Goal: Task Accomplishment & Management: Complete application form

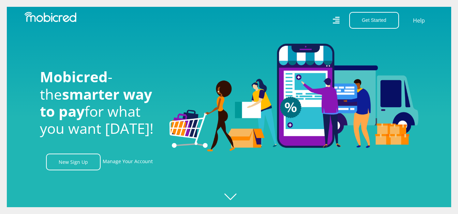
scroll to position [0, 486]
click at [81, 164] on link "New Sign Up" at bounding box center [73, 161] width 55 height 17
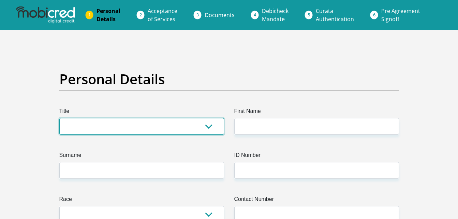
click at [82, 133] on select "Mr Ms Mrs Dr Other" at bounding box center [141, 126] width 165 height 17
click at [82, 130] on select "Mr Ms Mrs Dr Other" at bounding box center [141, 126] width 165 height 17
click at [82, 127] on select "Mr Ms Mrs Dr Other" at bounding box center [141, 126] width 165 height 17
select select "Mr"
click at [59, 118] on select "Mr Ms Mrs Dr Other" at bounding box center [141, 126] width 165 height 17
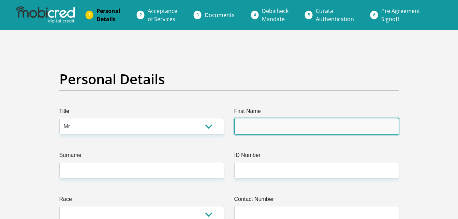
click at [241, 120] on input "First Name" at bounding box center [316, 126] width 165 height 17
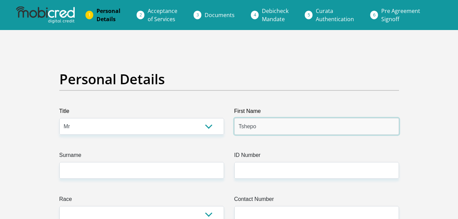
type input "Tshepo"
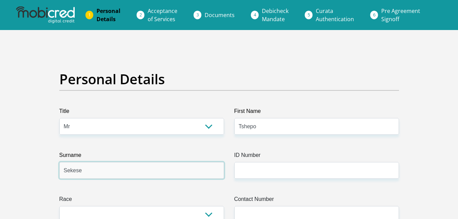
type input "Sekese"
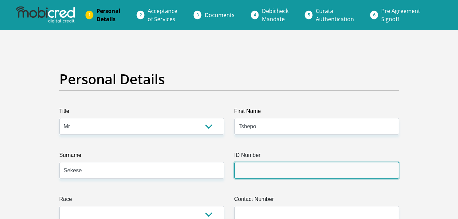
click at [352, 167] on input "ID Number" at bounding box center [316, 170] width 165 height 17
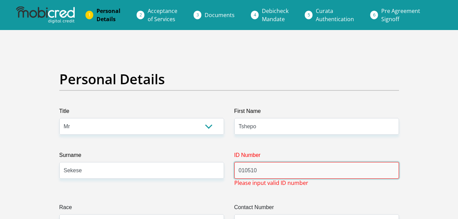
paste input "0105105094087"
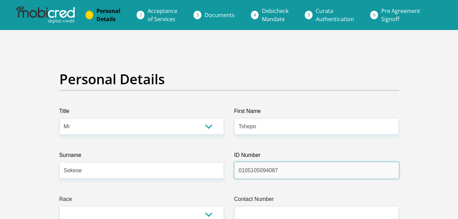
type input "0105105094087"
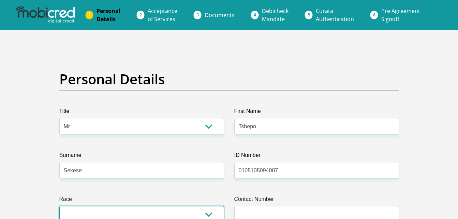
scroll to position [4, 0]
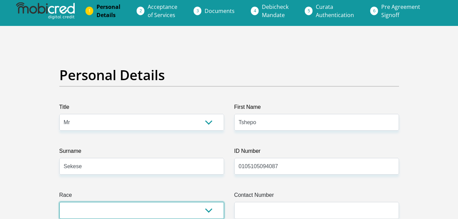
click at [214, 212] on select "Black Coloured Indian White Other" at bounding box center [141, 210] width 165 height 17
select select "1"
click at [59, 202] on select "Black Coloured Indian White Other" at bounding box center [141, 210] width 165 height 17
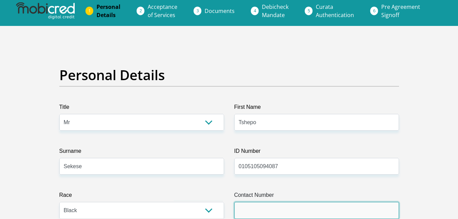
click at [330, 206] on input "Contact Number" at bounding box center [316, 210] width 165 height 17
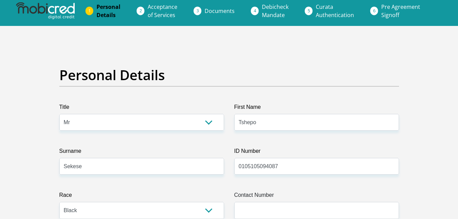
drag, startPoint x: 457, startPoint y: 15, endPoint x: 468, endPoint y: 39, distance: 26.0
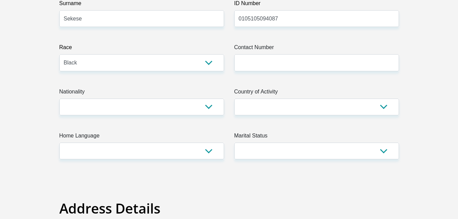
scroll to position [176, 0]
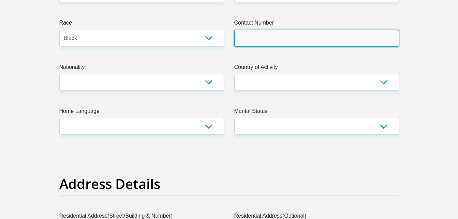
click at [268, 40] on input "Contact Number" at bounding box center [316, 38] width 165 height 17
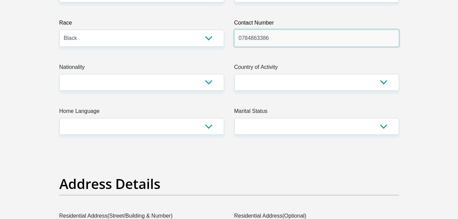
type input "0784863386"
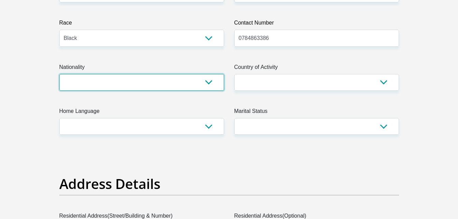
click at [190, 85] on select "South Africa Afghanistan Aland Islands Albania Algeria America Samoa American V…" at bounding box center [141, 82] width 165 height 17
select select "ZAF"
click at [59, 74] on select "South Africa Afghanistan Aland Islands Albania Algeria America Samoa American V…" at bounding box center [141, 82] width 165 height 17
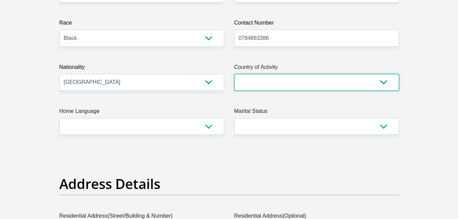
click at [258, 87] on select "South Africa Afghanistan Aland Islands Albania Algeria America Samoa American V…" at bounding box center [316, 82] width 165 height 17
click at [259, 85] on select "South Africa Afghanistan Aland Islands Albania Algeria America Samoa American V…" at bounding box center [316, 82] width 165 height 17
click at [234, 74] on select "South Africa Afghanistan Aland Islands Albania Algeria America Samoa American V…" at bounding box center [316, 82] width 165 height 17
click at [252, 86] on select "South Africa Afghanistan Aland Islands Albania Algeria America Samoa American V…" at bounding box center [316, 82] width 165 height 17
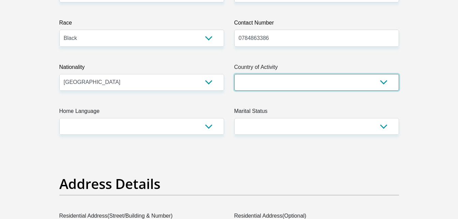
select select "ZAF"
click at [234, 74] on select "South Africa Afghanistan Aland Islands Albania Algeria America Samoa American V…" at bounding box center [316, 82] width 165 height 17
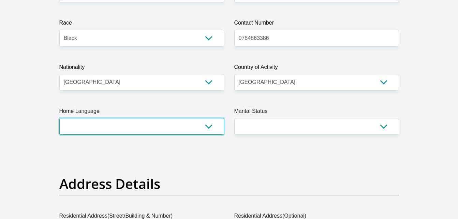
click at [183, 125] on select "Afrikaans English Sepedi South Ndebele Southern Sotho Swati Tsonga Tswana Venda…" at bounding box center [141, 126] width 165 height 17
select select "sot"
click at [59, 118] on select "Afrikaans English Sepedi South Ndebele Southern Sotho Swati Tsonga Tswana Venda…" at bounding box center [141, 126] width 165 height 17
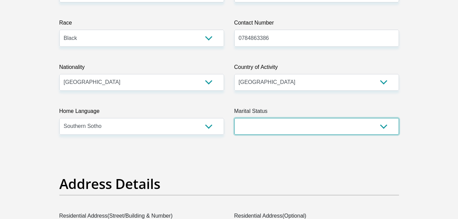
click at [274, 127] on select "Married ANC Single Divorced Widowed Married COP or Customary Law" at bounding box center [316, 126] width 165 height 17
click at [234, 118] on select "Married ANC Single Divorced Widowed Married COP or Customary Law" at bounding box center [316, 126] width 165 height 17
select select "5"
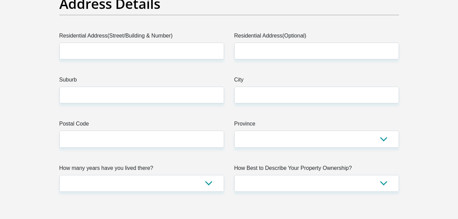
scroll to position [409, 0]
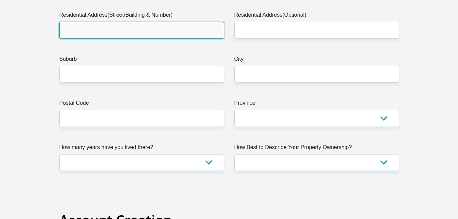
click at [158, 38] on input "Residential Address(Street/Building & Number)" at bounding box center [141, 30] width 165 height 17
type input "26 Carpentier Street"
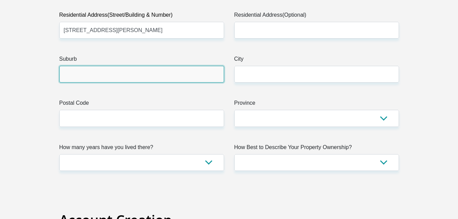
type input "Vanderbjilpark"
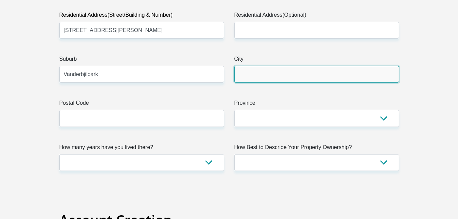
type input "Vanderbjilpark"
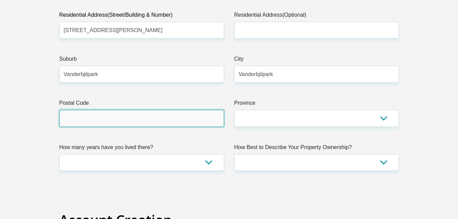
type input "1911"
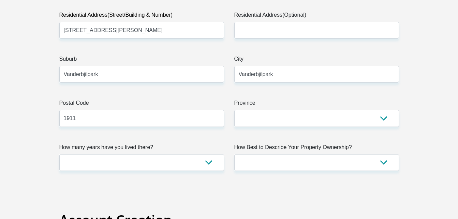
type input "superstarsekese@gmail.com"
type input "261911"
click at [96, 80] on input "Vanderbjilpark" at bounding box center [141, 74] width 165 height 17
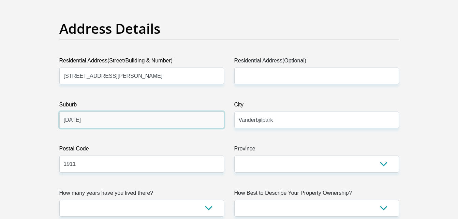
scroll to position [413, 0]
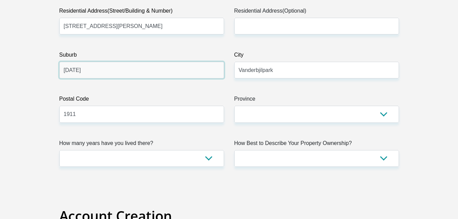
type input "CE1"
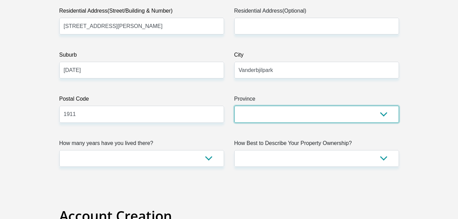
click at [362, 115] on select "Eastern Cape Free State Gauteng KwaZulu-Natal Limpopo Mpumalanga Northern Cape …" at bounding box center [316, 114] width 165 height 17
select select "Gauteng"
click at [234, 106] on select "Eastern Cape Free State Gauteng KwaZulu-Natal Limpopo Mpumalanga Northern Cape …" at bounding box center [316, 114] width 165 height 17
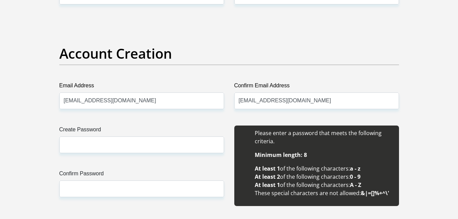
scroll to position [517, 0]
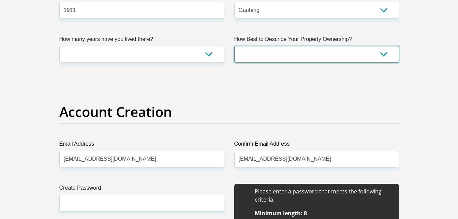
click at [285, 55] on select "Owned Rented Family Owned Company Dwelling" at bounding box center [316, 54] width 165 height 17
select select "parents"
click at [234, 46] on select "Owned Rented Family Owned Company Dwelling" at bounding box center [316, 54] width 165 height 17
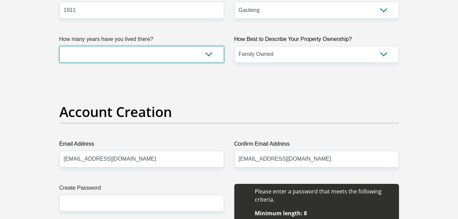
click at [169, 49] on select "less than 1 year 1-3 years 3-5 years 5+ years" at bounding box center [141, 54] width 165 height 17
select select "5"
click at [59, 46] on select "less than 1 year 1-3 years 3-5 years 5+ years" at bounding box center [141, 54] width 165 height 17
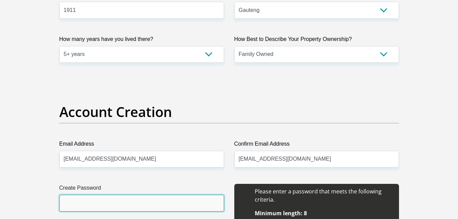
click at [116, 206] on input "Create Password" at bounding box center [141, 203] width 165 height 17
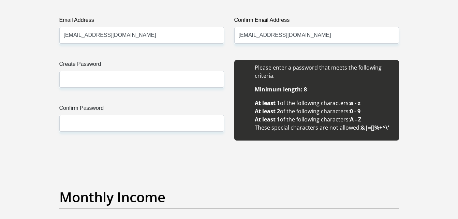
scroll to position [640, 0]
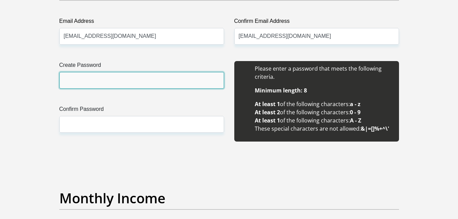
click at [118, 80] on input "Create Password" at bounding box center [141, 80] width 165 height 17
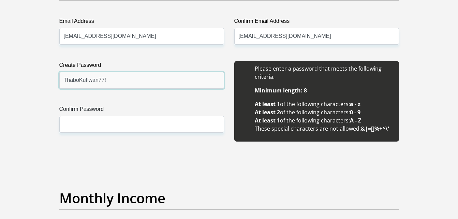
type input "ThaboKutlwan77!"
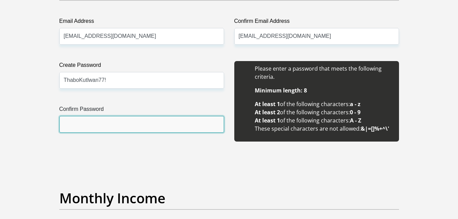
click at [90, 121] on input "Confirm Password" at bounding box center [141, 124] width 165 height 17
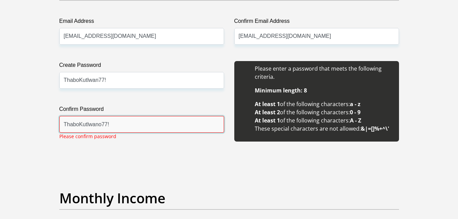
type input "ThaboKutlwano77!"
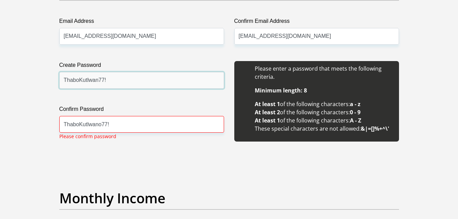
click at [96, 82] on input "ThaboKutlwan77!" at bounding box center [141, 80] width 165 height 17
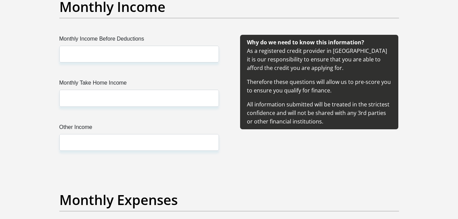
scroll to position [717, 0]
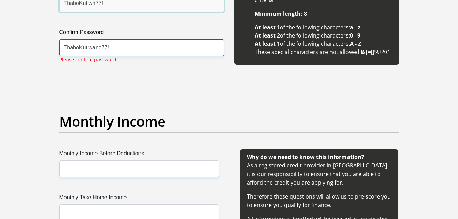
type input "ThaboKutlwn77!"
click at [103, 51] on input "ThaboKutlwano77!" at bounding box center [141, 47] width 165 height 17
click at [102, 48] on input "ThaboKutlwano77!" at bounding box center [141, 47] width 165 height 17
type input "ThaboKutlwano77!"
click at [96, 4] on input "ThaboKutlwn77!" at bounding box center [141, 3] width 165 height 17
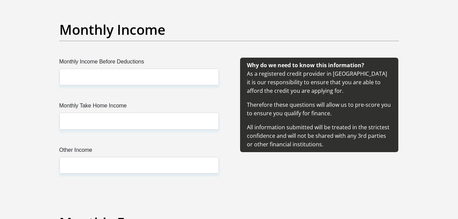
scroll to position [837, 0]
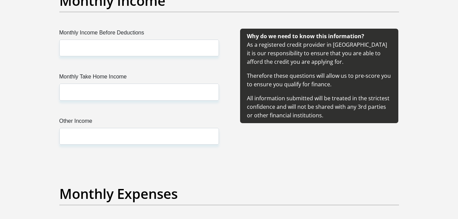
type input "ThaboKutlwno77!"
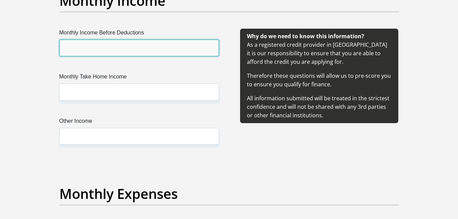
click at [143, 50] on input "Monthly Income Before Deductions" at bounding box center [139, 48] width 160 height 17
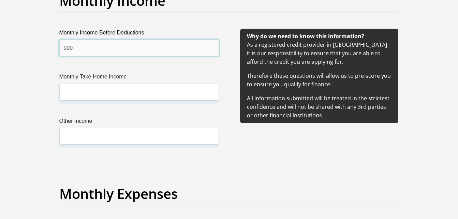
type input "900"
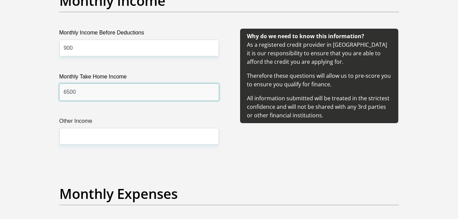
type input "6500"
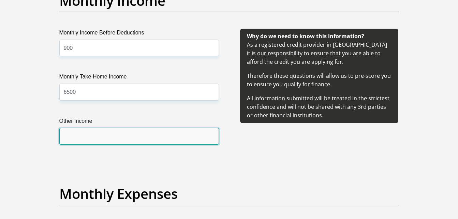
click at [100, 130] on input "Other Income" at bounding box center [139, 136] width 160 height 17
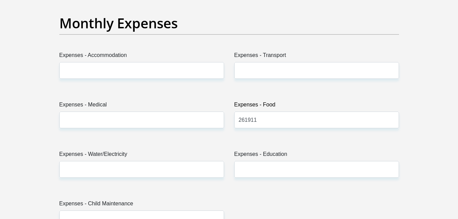
scroll to position [1020, 0]
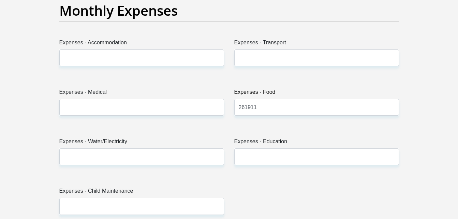
type input "1500"
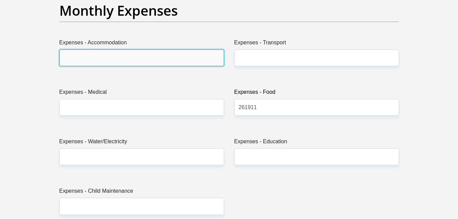
click at [108, 55] on input "Expenses - Accommodation" at bounding box center [141, 57] width 165 height 17
type input "900"
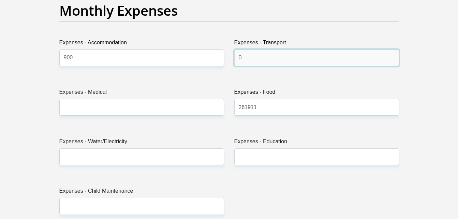
type input "0"
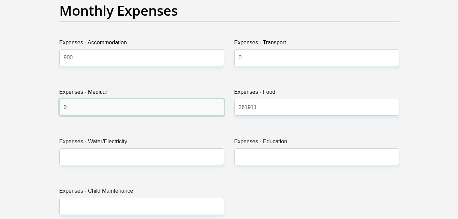
type input "0"
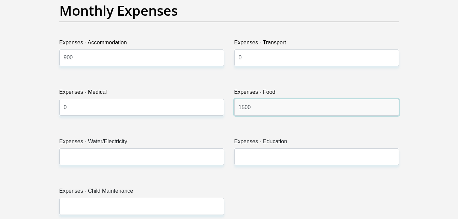
type input "1500"
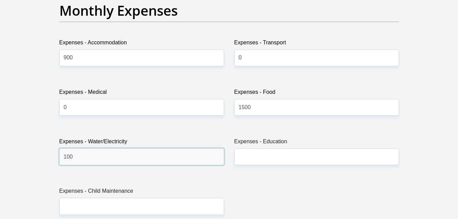
type input "100"
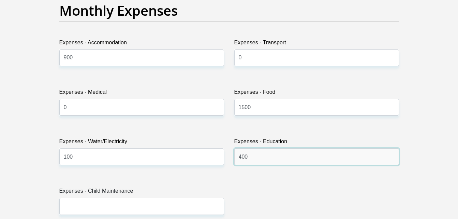
type input "400"
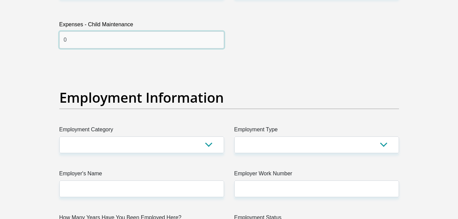
scroll to position [1195, 0]
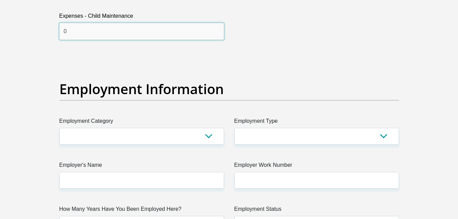
type input "0"
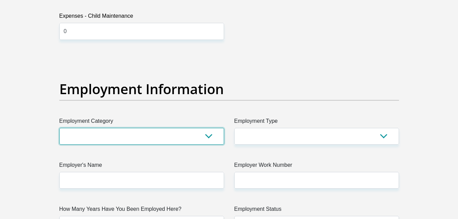
click at [207, 138] on select "AGRICULTURE ALCOHOL & TOBACCO CONSTRUCTION MATERIALS METALLURGY EQUIPMENT FOR R…" at bounding box center [141, 136] width 165 height 17
click at [210, 137] on select "AGRICULTURE ALCOHOL & TOBACCO CONSTRUCTION MATERIALS METALLURGY EQUIPMENT FOR R…" at bounding box center [141, 136] width 165 height 17
select select "23"
click at [59, 128] on select "AGRICULTURE ALCOHOL & TOBACCO CONSTRUCTION MATERIALS METALLURGY EQUIPMENT FOR R…" at bounding box center [141, 136] width 165 height 17
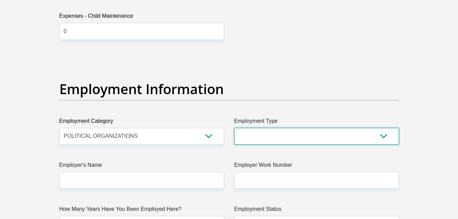
click at [276, 139] on select "College/Lecturer Craft Seller Creative Driver Executive Farmer Forces - Non Com…" at bounding box center [316, 136] width 165 height 17
select select "Labourer"
click at [234, 128] on select "College/Lecturer Craft Seller Creative Driver Executive Farmer Forces - Non Com…" at bounding box center [316, 136] width 165 height 17
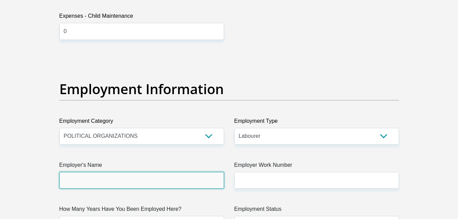
click at [191, 184] on input "Employer's Name" at bounding box center [141, 180] width 165 height 17
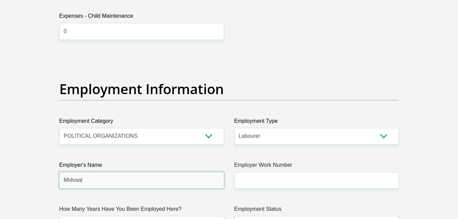
drag, startPoint x: 191, startPoint y: 184, endPoint x: 189, endPoint y: 181, distance: 4.0
click at [189, 181] on input "Midvaal" at bounding box center [141, 180] width 165 height 17
type input "Midvaal"
click at [130, 178] on input "Midvaal" at bounding box center [141, 180] width 165 height 17
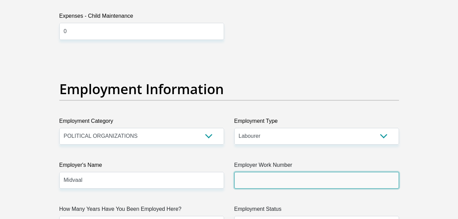
click at [249, 182] on input "Employer Work Number" at bounding box center [316, 180] width 165 height 17
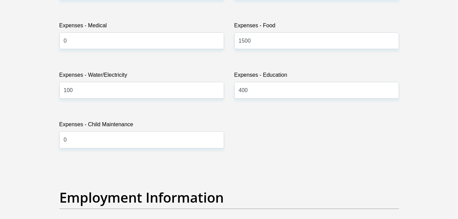
scroll to position [1203, 0]
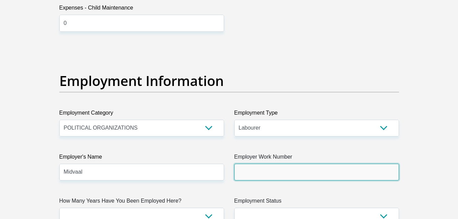
paste input "016 360 7400"
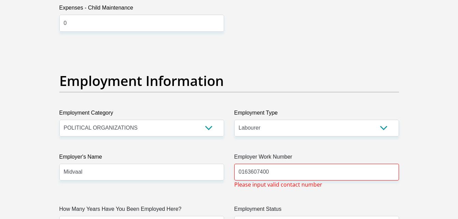
click at [314, 202] on div "Title Mr Ms Mrs Dr Other First Name Tshepo Surname Sekese ID Number 01051050940…" at bounding box center [229, 33] width 350 height 2258
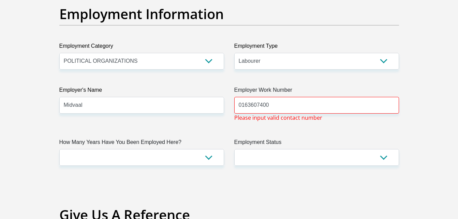
scroll to position [1316, 0]
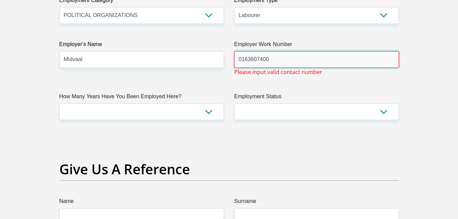
click at [276, 60] on input "0163607400" at bounding box center [316, 59] width 165 height 17
type input "0"
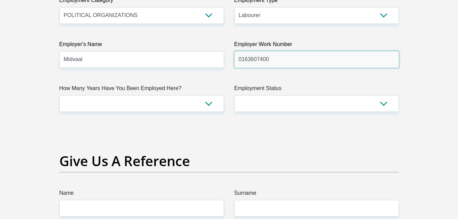
type input "0163607400"
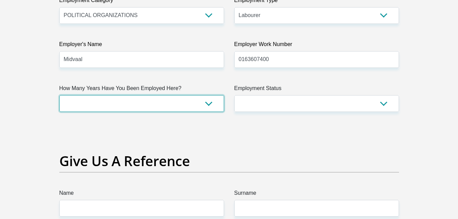
click at [184, 105] on select "less than 1 year 1-3 years 3-5 years 5+ years" at bounding box center [141, 103] width 165 height 17
select select "24"
click at [59, 95] on select "less than 1 year 1-3 years 3-5 years 5+ years" at bounding box center [141, 103] width 165 height 17
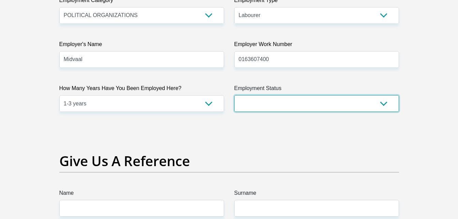
click at [255, 103] on select "Permanent/Full-time Part-time/Casual Contract Worker Self-Employed Housewife Re…" at bounding box center [316, 103] width 165 height 17
select select "3"
click at [234, 95] on select "Permanent/Full-time Part-time/Casual Contract Worker Self-Employed Housewife Re…" at bounding box center [316, 103] width 165 height 17
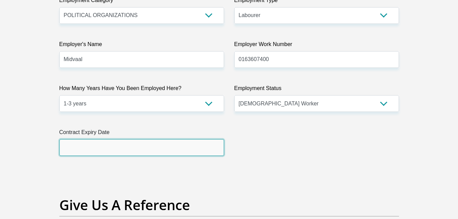
click at [158, 151] on input "text" at bounding box center [141, 147] width 165 height 17
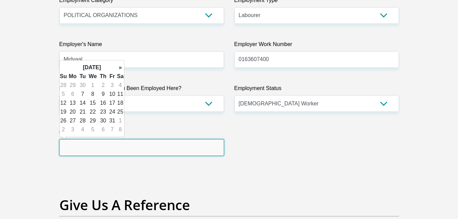
type input "3"
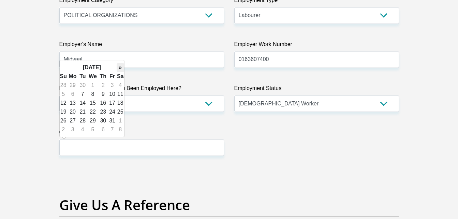
click at [118, 69] on th "»" at bounding box center [120, 67] width 7 height 9
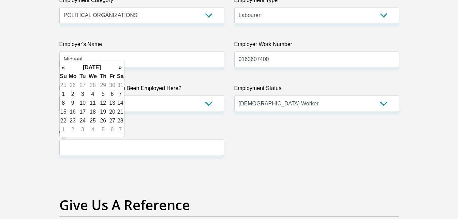
click at [118, 69] on th "»" at bounding box center [120, 67] width 7 height 9
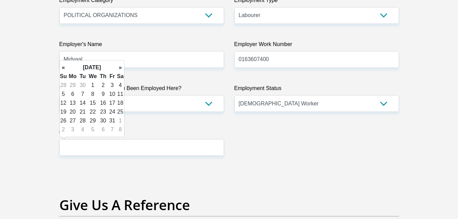
click at [118, 69] on th "»" at bounding box center [120, 67] width 7 height 9
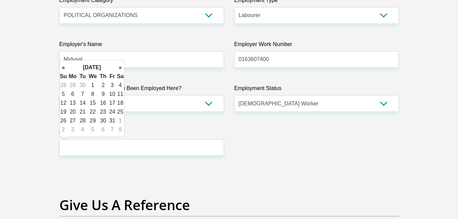
click at [118, 69] on th "»" at bounding box center [120, 67] width 7 height 9
click at [63, 67] on th "«" at bounding box center [63, 67] width 7 height 9
click at [73, 95] on td "4" at bounding box center [72, 94] width 11 height 9
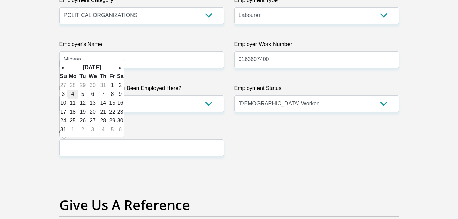
type input "2027/01/04"
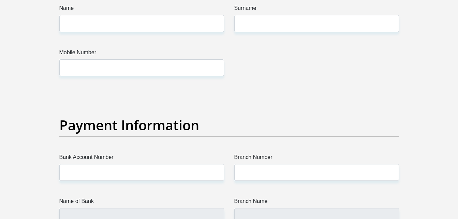
scroll to position [1481, 0]
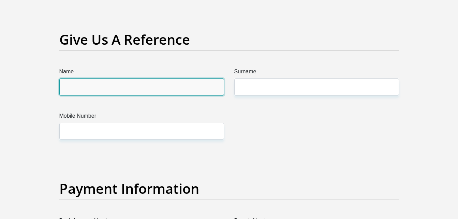
click at [171, 88] on input "Name" at bounding box center [141, 86] width 165 height 17
type input "Thulani"
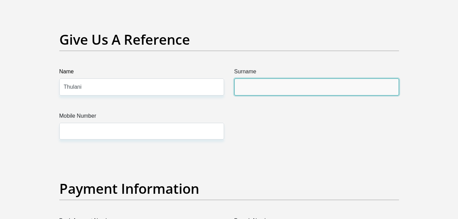
click at [251, 88] on input "Surname" at bounding box center [316, 86] width 165 height 17
type input "Nhlapo"
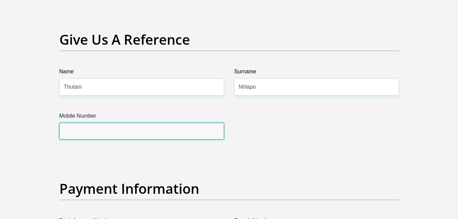
click at [184, 127] on input "Mobile Number" at bounding box center [141, 131] width 165 height 17
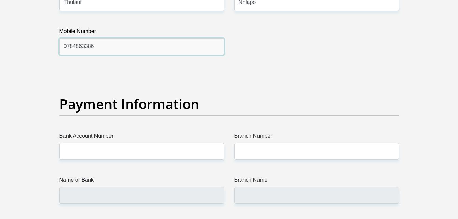
scroll to position [1608, 0]
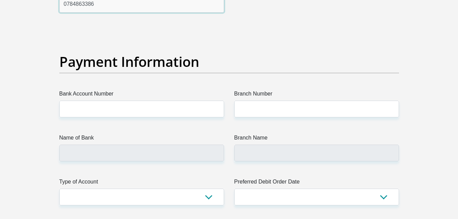
type input "0784863386"
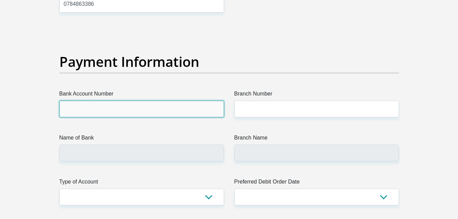
click at [187, 114] on input "Bank Account Number" at bounding box center [141, 109] width 165 height 17
type input "1"
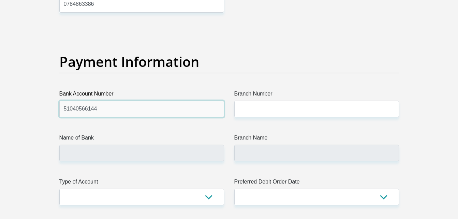
type input "51040566144"
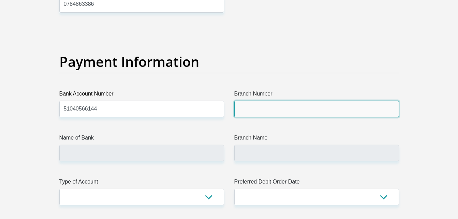
click at [242, 109] on input "Branch Number" at bounding box center [316, 109] width 165 height 17
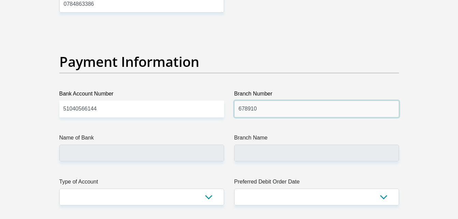
type input "678910"
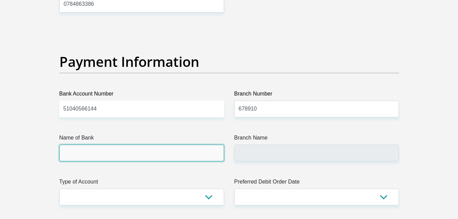
click at [209, 149] on input "Name of Bank" at bounding box center [141, 153] width 165 height 17
type input "TYME BANK LIMITED"
type input "TYME ROSEBANK"
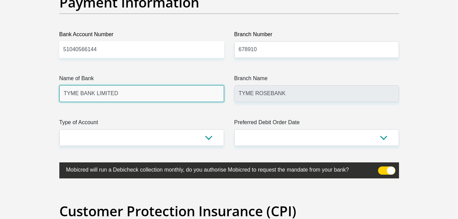
scroll to position [1672, 0]
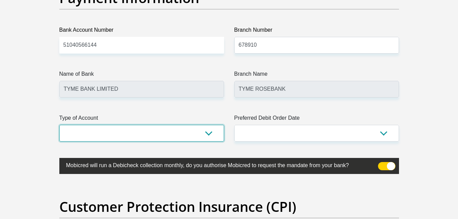
click at [209, 133] on select "Cheque Savings" at bounding box center [141, 133] width 165 height 17
select select "SAV"
click at [59, 125] on select "Cheque Savings" at bounding box center [141, 133] width 165 height 17
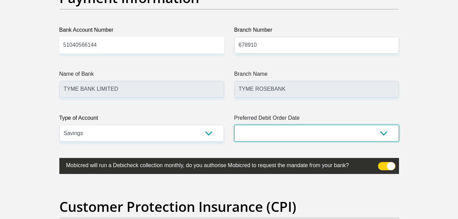
click at [255, 135] on select "1st 2nd 3rd 4th 5th 7th 18th 19th 20th 21st 22nd 23rd 24th 25th 26th 27th 28th …" at bounding box center [316, 133] width 165 height 17
select select "30"
click at [234, 125] on select "1st 2nd 3rd 4th 5th 7th 18th 19th 20th 21st 22nd 23rd 24th 25th 26th 27th 28th …" at bounding box center [316, 133] width 165 height 17
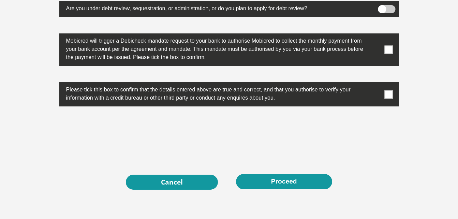
scroll to position [2264, 0]
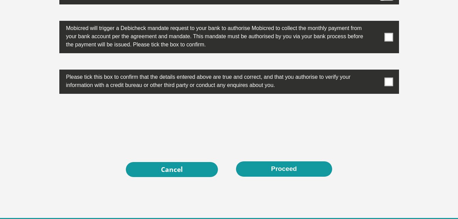
click at [388, 79] on span at bounding box center [388, 81] width 9 height 9
click at [375, 71] on input "checkbox" at bounding box center [375, 71] width 0 height 0
click at [386, 38] on span at bounding box center [388, 37] width 9 height 9
click at [375, 22] on input "checkbox" at bounding box center [375, 22] width 0 height 0
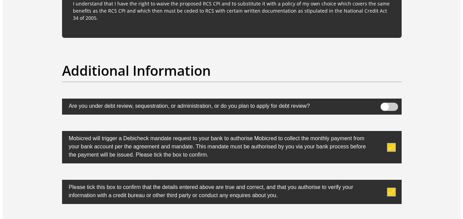
scroll to position [2108, 0]
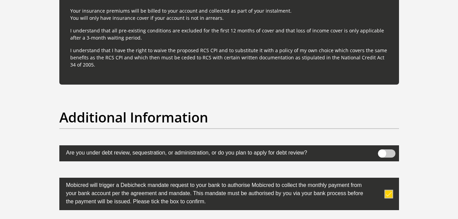
click at [389, 156] on span at bounding box center [386, 153] width 17 height 8
click at [382, 151] on input "checkbox" at bounding box center [382, 151] width 0 height 0
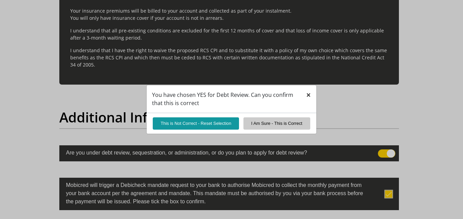
click at [313, 90] on button "×" at bounding box center [309, 94] width 16 height 19
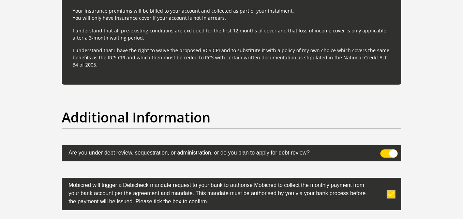
click at [391, 152] on span at bounding box center [388, 153] width 17 height 8
click at [384, 151] on input "checkbox" at bounding box center [384, 151] width 0 height 0
click at [378, 49] on p "I understand that I have the right to waive the proposed RCS CPI and to substit…" at bounding box center [232, 57] width 318 height 21
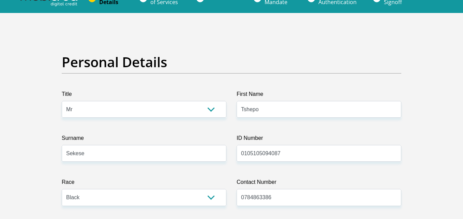
scroll to position [149, 0]
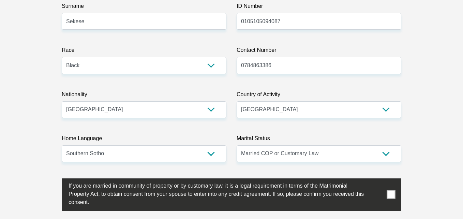
click at [394, 190] on span at bounding box center [391, 194] width 9 height 9
click at [55, 180] on input "checkbox" at bounding box center [55, 180] width 0 height 0
click at [394, 193] on span at bounding box center [391, 194] width 9 height 9
click at [55, 180] on input "checkbox" at bounding box center [55, 180] width 0 height 0
drag, startPoint x: 422, startPoint y: 166, endPoint x: 427, endPoint y: 187, distance: 21.7
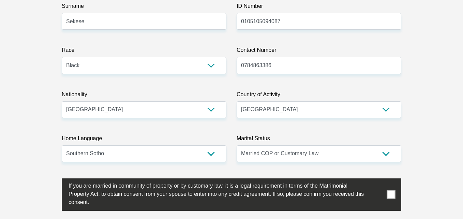
click at [337, 208] on label "If you are married in community of property or by customary law, it is a legal …" at bounding box center [214, 193] width 305 height 30
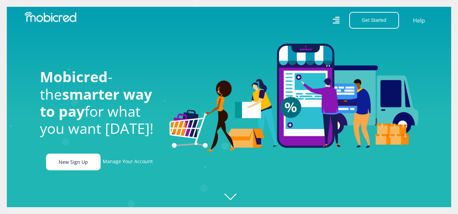
click at [68, 164] on link "New Sign Up" at bounding box center [73, 161] width 55 height 17
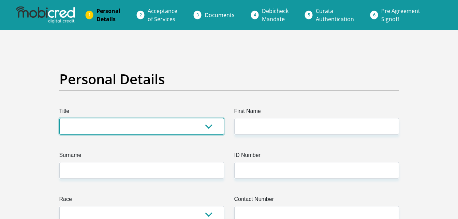
click at [71, 122] on select "Mr Ms Mrs Dr Other" at bounding box center [141, 126] width 165 height 17
select select "Mr"
click at [59, 118] on select "Mr Ms Mrs Dr Other" at bounding box center [141, 126] width 165 height 17
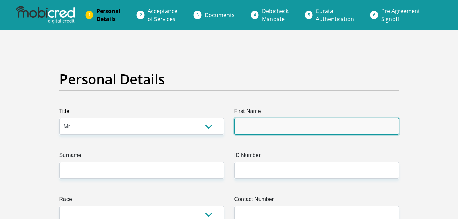
click at [248, 128] on input "First Name" at bounding box center [316, 126] width 165 height 17
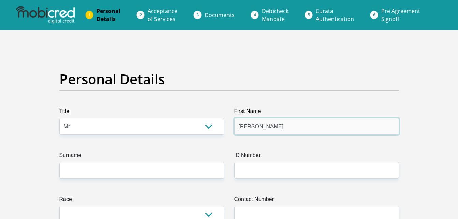
type input "Thabo"
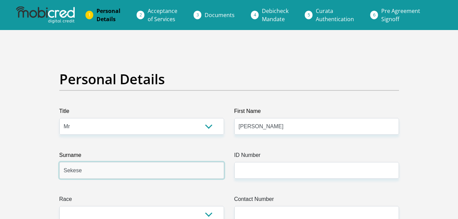
type input "Sekese"
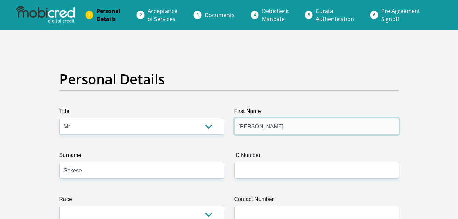
click at [267, 127] on input "Thabo" at bounding box center [316, 126] width 165 height 17
type input "Tshepo"
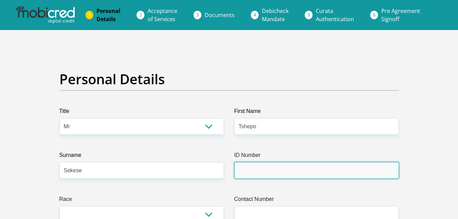
click at [251, 166] on input "ID Number" at bounding box center [316, 170] width 165 height 17
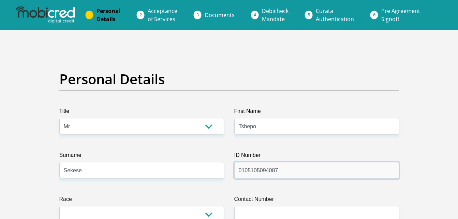
type input "0105105094087"
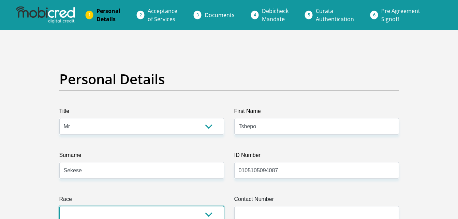
click at [208, 214] on select "Black Coloured Indian White Other" at bounding box center [141, 214] width 165 height 17
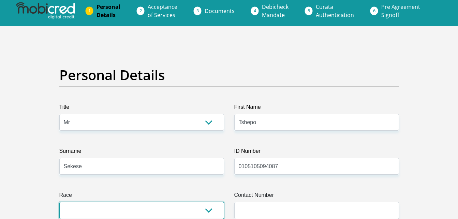
select select "1"
click at [59, 202] on select "Black Coloured Indian White Other" at bounding box center [141, 210] width 165 height 17
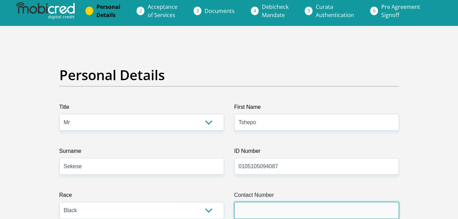
click at [250, 207] on input "Contact Number" at bounding box center [316, 210] width 165 height 17
type input "0784863386"
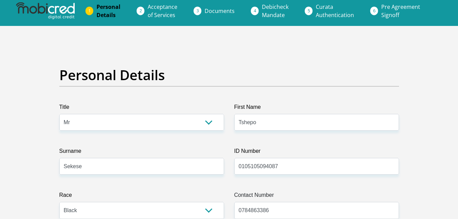
select select "ZAF"
type input "26 Carpentier Street"
type input "CE1"
type input "Vanderbjilpark"
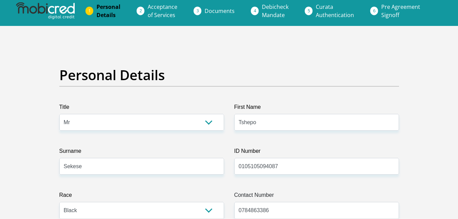
type input "1911"
select select "Gauteng"
type input "superstarsekese@gmail.com"
type input "ThaboKutlwno77!"
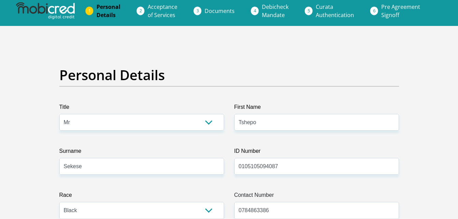
type input "ThaboKutlwano77!"
type input "900"
type input "6500"
type input "1500"
type input "900"
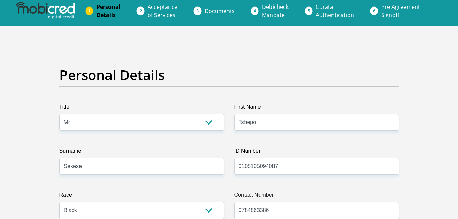
type input "0"
type input "1500"
type input "100"
type input "400"
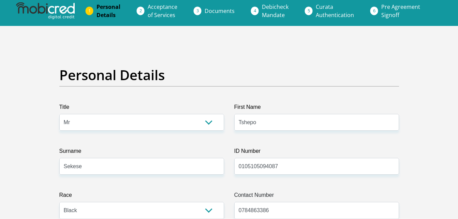
type input "0"
type input "Midvaal"
type input "0163607400"
type input "Thulani"
type input "Nhlapo"
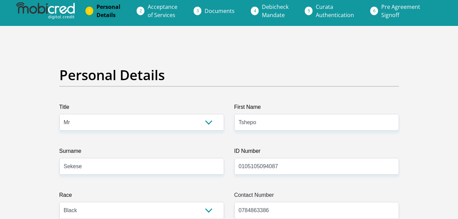
type input "51040566144"
type input "678910"
type input "TYME BANK LIMITED"
type input "TYME ROSEBANK"
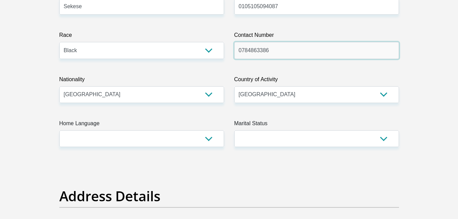
scroll to position [213, 0]
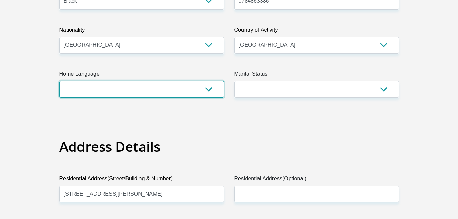
click at [211, 89] on select "Afrikaans English Sepedi South Ndebele Southern Sotho Swati Tsonga Tswana Venda…" at bounding box center [141, 89] width 165 height 17
select select "eng"
click at [59, 81] on select "Afrikaans English Sepedi South Ndebele Southern Sotho Swati Tsonga Tswana Venda…" at bounding box center [141, 89] width 165 height 17
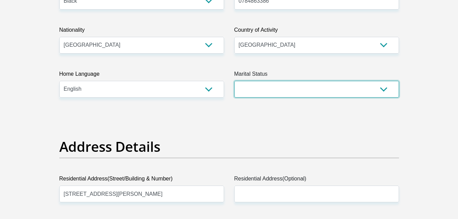
click at [272, 91] on select "Married ANC Single Divorced Widowed Married COP or Customary Law" at bounding box center [316, 89] width 165 height 17
select select "2"
click at [234, 81] on select "Married ANC Single Divorced Widowed Married COP or Customary Law" at bounding box center [316, 89] width 165 height 17
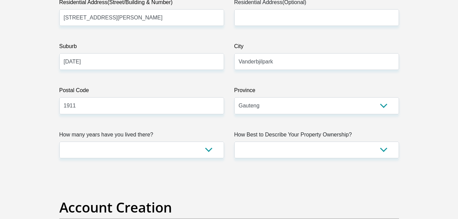
scroll to position [426, 0]
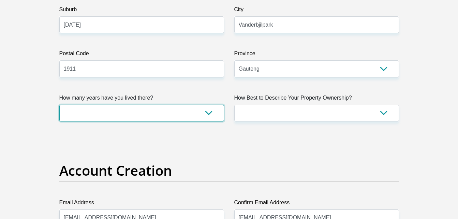
click at [209, 113] on select "less than 1 year 1-3 years 3-5 years 5+ years" at bounding box center [141, 113] width 165 height 17
select select "5"
click at [59, 105] on select "less than 1 year 1-3 years 3-5 years 5+ years" at bounding box center [141, 113] width 165 height 17
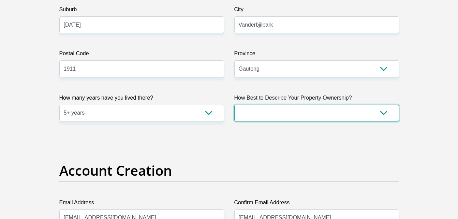
click at [257, 112] on select "Owned Rented Family Owned Company Dwelling" at bounding box center [316, 113] width 165 height 17
select select "parents"
click at [234, 105] on select "Owned Rented Family Owned Company Dwelling" at bounding box center [316, 113] width 165 height 17
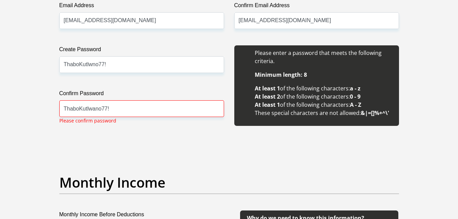
scroll to position [627, 0]
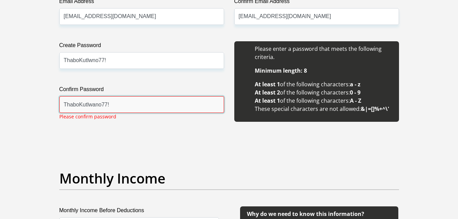
drag, startPoint x: 119, startPoint y: 105, endPoint x: 55, endPoint y: 116, distance: 64.7
click at [56, 116] on div "Create Password ThaboKutlwno77! Please input valid password Confirm Password Th…" at bounding box center [141, 85] width 175 height 88
type input "ThaboKutlwano77!"
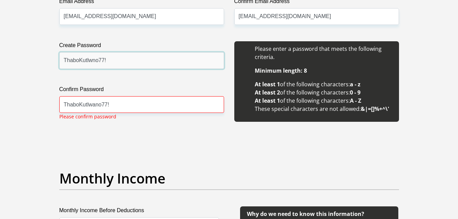
click at [93, 61] on input "ThaboKutlwno77!" at bounding box center [141, 60] width 165 height 17
type input "ThaboKutlwano77!"
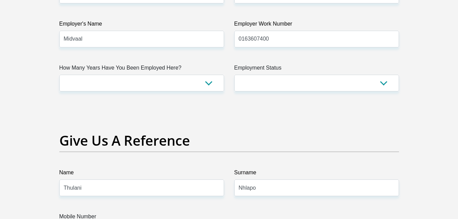
scroll to position [1312, 0]
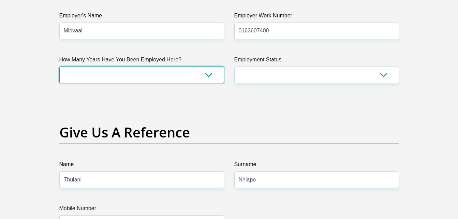
click at [208, 74] on select "less than 1 year 1-3 years 3-5 years 5+ years" at bounding box center [141, 74] width 165 height 17
select select "24"
click at [59, 66] on select "less than 1 year 1-3 years 3-5 years 5+ years" at bounding box center [141, 74] width 165 height 17
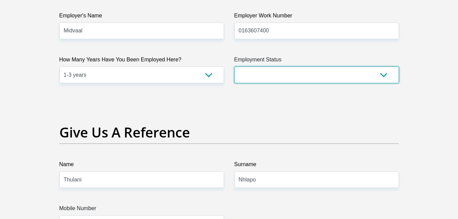
click at [258, 77] on select "Permanent/Full-time Part-time/Casual Contract Worker Self-Employed Housewife Re…" at bounding box center [316, 74] width 165 height 17
select select "1"
click at [234, 66] on select "Permanent/Full-time Part-time/Casual Contract Worker Self-Employed Housewife Re…" at bounding box center [316, 74] width 165 height 17
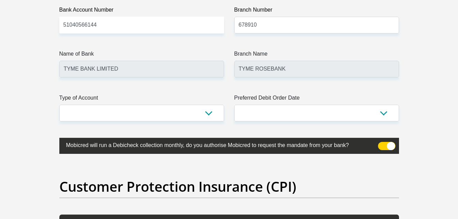
scroll to position [1419, 0]
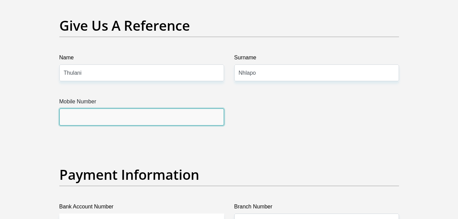
click at [152, 120] on input "Mobile Number" at bounding box center [141, 116] width 165 height 17
type input "0833483253"
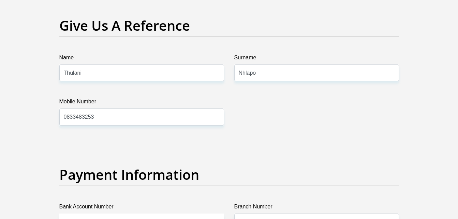
type input "Carpentier Street"
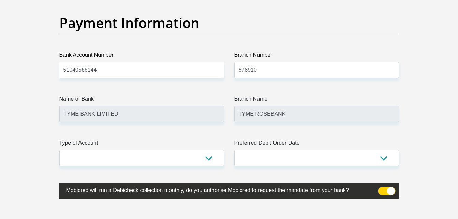
scroll to position [1611, 0]
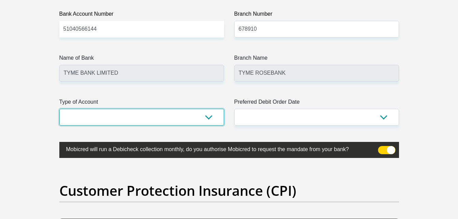
click at [207, 120] on select "Cheque Savings" at bounding box center [141, 117] width 165 height 17
select select "SAV"
click at [59, 109] on select "Cheque Savings" at bounding box center [141, 117] width 165 height 17
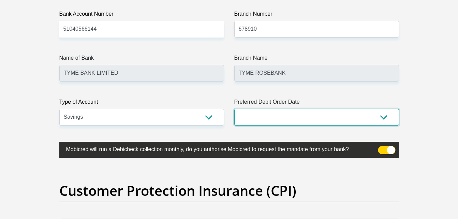
click at [258, 112] on select "1st 2nd 3rd 4th 5th 7th 18th 19th 20th 21st 22nd 23rd 24th 25th 26th 27th 28th …" at bounding box center [316, 117] width 165 height 17
click at [315, 114] on select "1st 2nd 3rd 4th 5th 7th 18th 19th 20th 21st 22nd 23rd 24th 25th 26th 27th 28th …" at bounding box center [316, 117] width 165 height 17
click at [384, 116] on select "1st 2nd 3rd 4th 5th 7th 18th 19th 20th 21st 22nd 23rd 24th 25th 26th 27th 28th …" at bounding box center [316, 117] width 165 height 17
select select "30"
click at [234, 109] on select "1st 2nd 3rd 4th 5th 7th 18th 19th 20th 21st 22nd 23rd 24th 25th 26th 27th 28th …" at bounding box center [316, 117] width 165 height 17
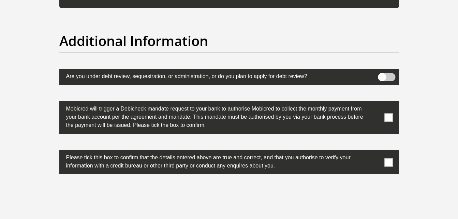
scroll to position [2112, 0]
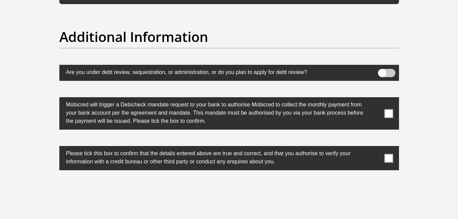
click at [391, 116] on span at bounding box center [388, 113] width 9 height 9
click at [375, 99] on input "checkbox" at bounding box center [375, 99] width 0 height 0
click at [389, 157] on span at bounding box center [388, 158] width 9 height 9
click at [375, 148] on input "checkbox" at bounding box center [375, 148] width 0 height 0
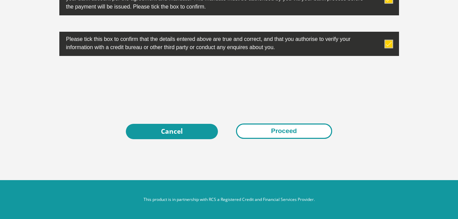
click at [269, 126] on button "Proceed" at bounding box center [284, 130] width 96 height 15
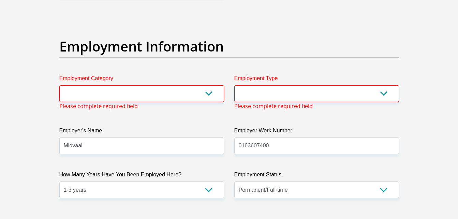
scroll to position [1205, 0]
click at [211, 91] on select "AGRICULTURE ALCOHOL & TOBACCO CONSTRUCTION MATERIALS METALLURGY EQUIPMENT FOR R…" at bounding box center [141, 94] width 165 height 17
select select "6"
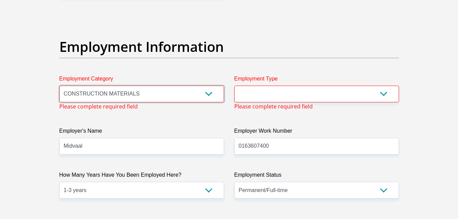
click at [59, 86] on select "AGRICULTURE ALCOHOL & TOBACCO CONSTRUCTION MATERIALS METALLURGY EQUIPMENT FOR R…" at bounding box center [141, 94] width 165 height 17
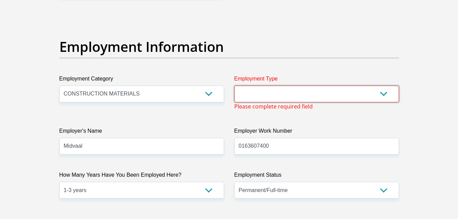
click at [245, 98] on select "College/Lecturer Craft Seller Creative Driver Executive Farmer Forces - Non Com…" at bounding box center [316, 94] width 165 height 17
select select "Labourer"
click at [234, 86] on select "College/Lecturer Craft Seller Creative Driver Executive Farmer Forces - Non Com…" at bounding box center [316, 94] width 165 height 17
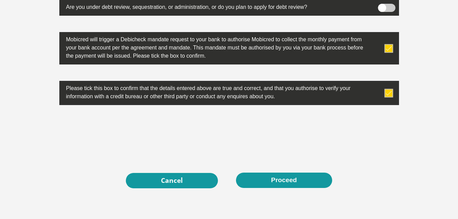
scroll to position [2181, 0]
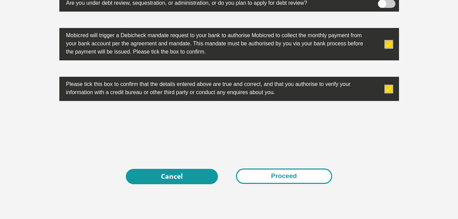
click at [314, 171] on button "Proceed" at bounding box center [284, 175] width 96 height 15
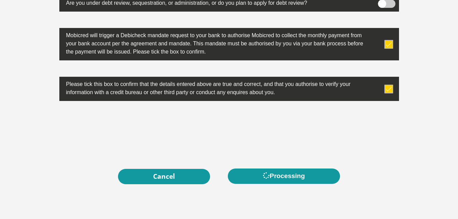
scroll to position [0, 0]
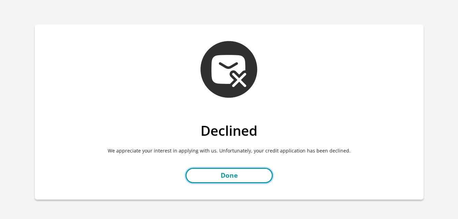
click at [253, 178] on link "Done" at bounding box center [228, 175] width 87 height 15
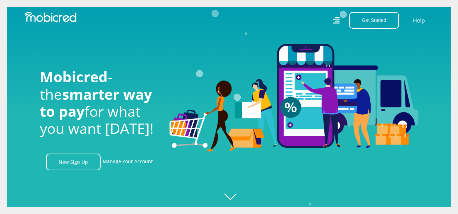
click at [253, 178] on icon "Created with [PERSON_NAME] 2.3.0" at bounding box center [236, 107] width 458 height 214
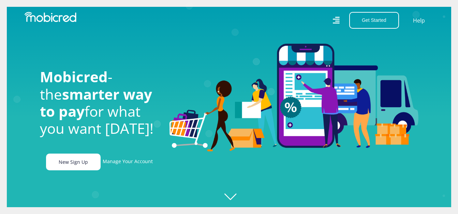
scroll to position [0, 1554]
